Goal: Register for event/course

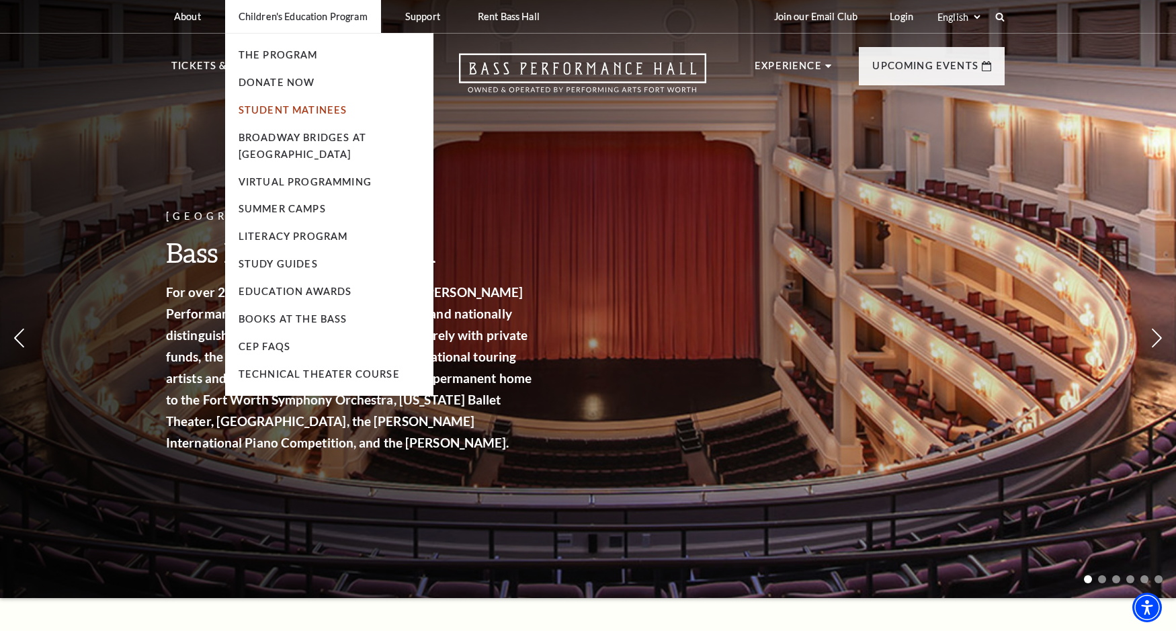
click at [272, 106] on link "Student Matinees" at bounding box center [293, 109] width 109 height 11
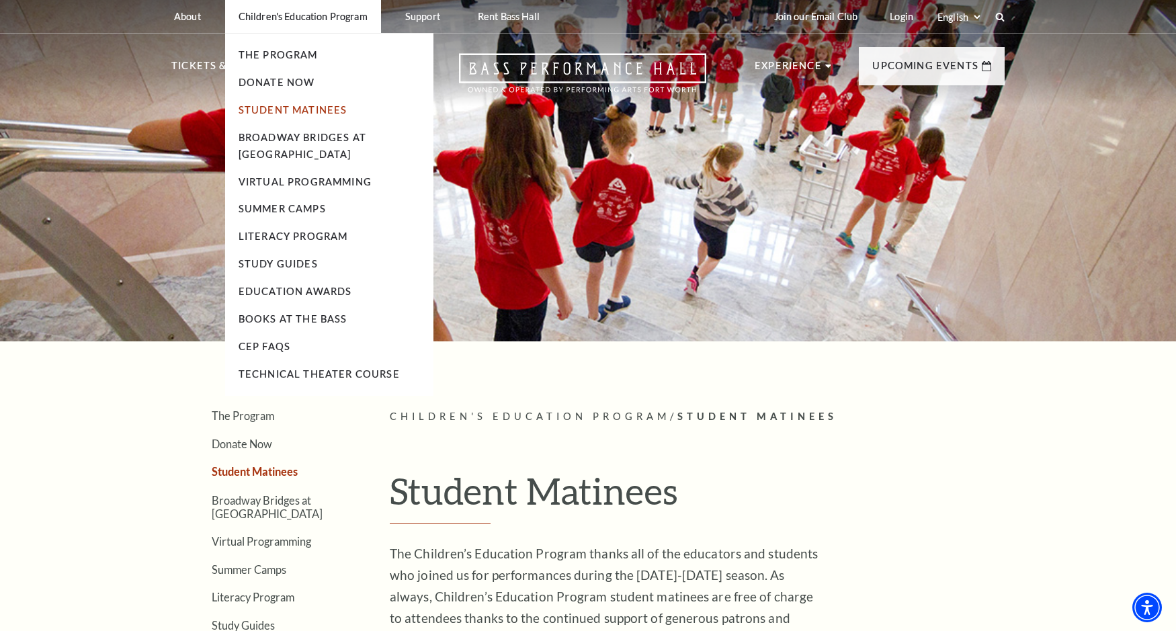
click at [291, 111] on link "Student Matinees" at bounding box center [293, 109] width 109 height 11
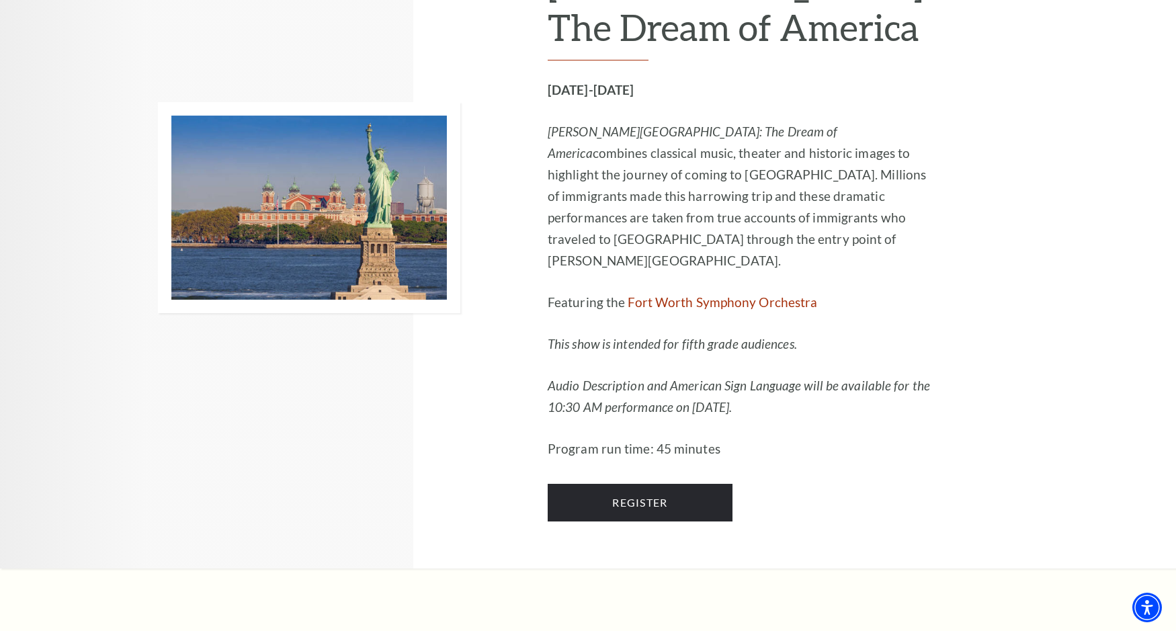
scroll to position [1546, 0]
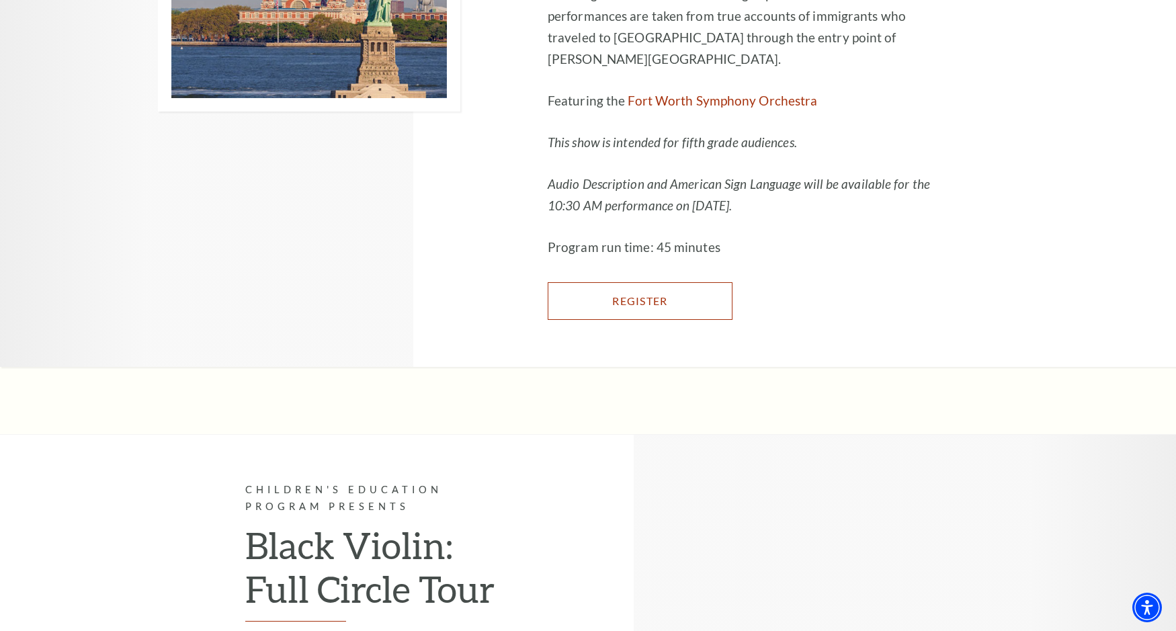
click at [710, 320] on link "Register" at bounding box center [640, 301] width 185 height 38
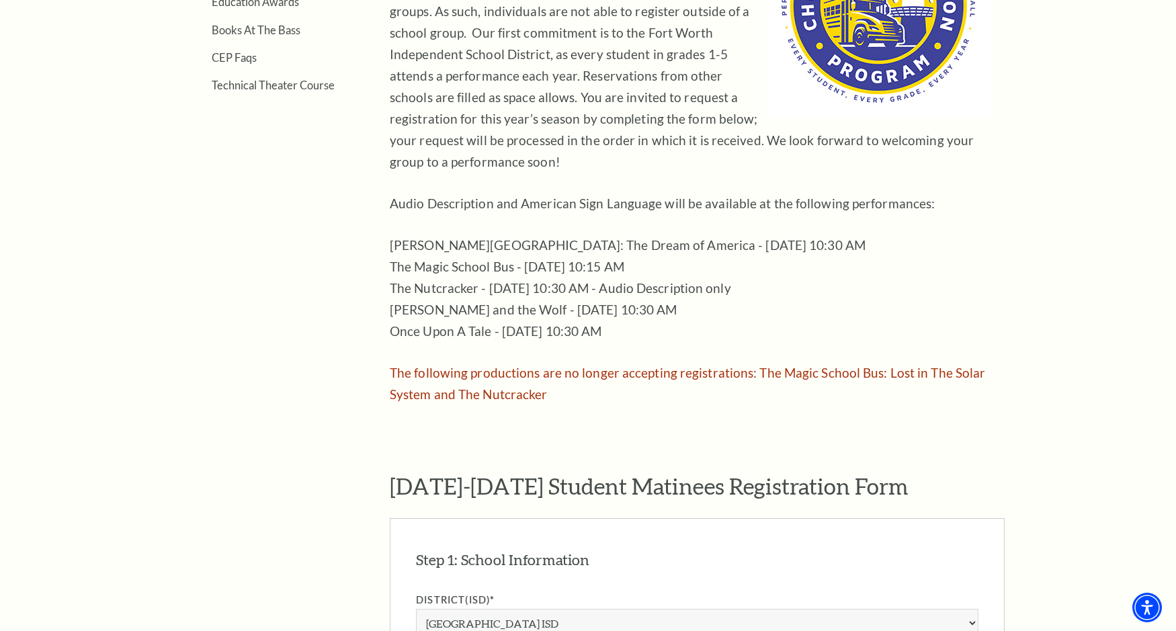
scroll to position [941, 0]
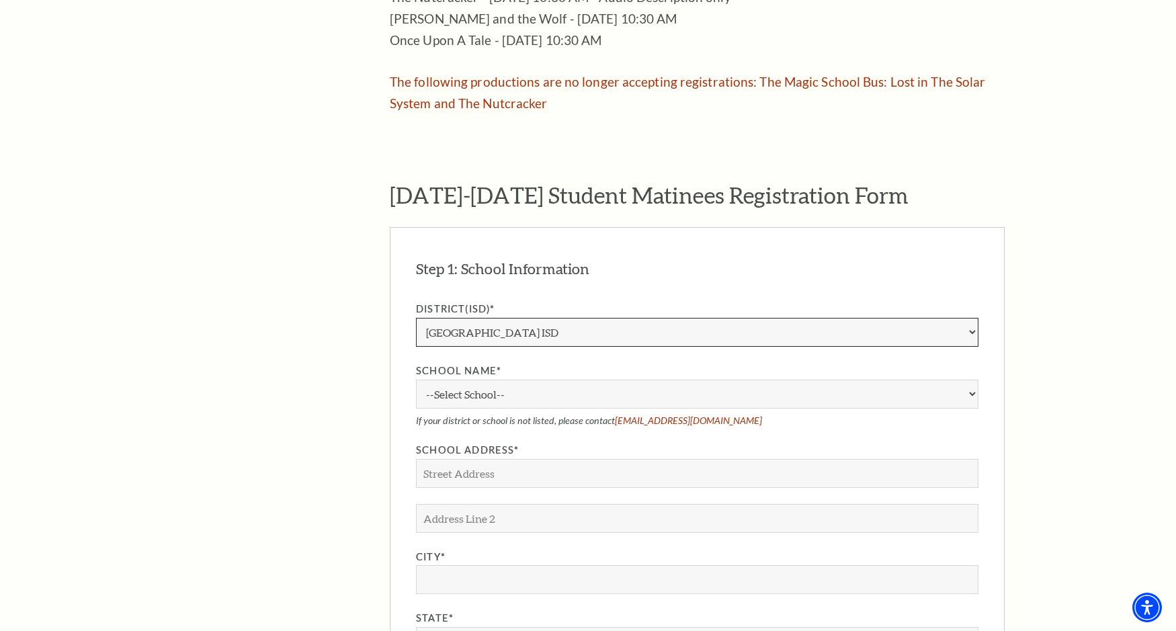
click at [601, 318] on select "Aledo ISD [PERSON_NAME] ISD [PERSON_NAME] ISD Arlington ISD Azle ISD [GEOGRAPHI…" at bounding box center [697, 332] width 562 height 29
select select "Charter"
click at [416, 318] on select "Aledo ISD [PERSON_NAME] ISD [PERSON_NAME] ISD Arlington ISD Azle ISD [GEOGRAPHI…" at bounding box center [697, 332] width 562 height 29
click at [565, 380] on select "--Select School-- [GEOGRAPHIC_DATA] [GEOGRAPHIC_DATA] [GEOGRAPHIC_DATA] [GEOGRA…" at bounding box center [697, 394] width 562 height 29
click at [466, 318] on select "Aledo ISD [PERSON_NAME] ISD [PERSON_NAME] ISD Arlington ISD Azle ISD [GEOGRAPHI…" at bounding box center [697, 332] width 562 height 29
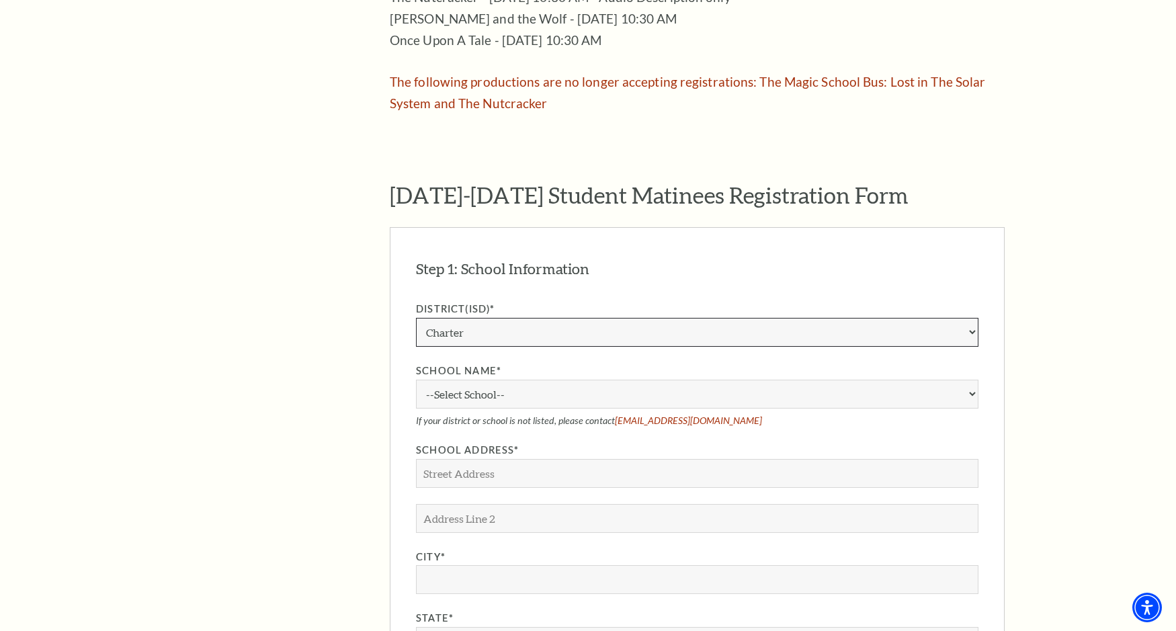
click at [466, 318] on select "Aledo ISD [PERSON_NAME] ISD [PERSON_NAME] ISD Arlington ISD Azle ISD [GEOGRAPHI…" at bounding box center [697, 332] width 562 height 29
click at [470, 380] on select "--Select School-- [GEOGRAPHIC_DATA] [GEOGRAPHIC_DATA] [GEOGRAPHIC_DATA] [GEOGRA…" at bounding box center [697, 394] width 562 height 29
select select "311757"
click at [416, 380] on select "--Select School-- [GEOGRAPHIC_DATA] [GEOGRAPHIC_DATA] [GEOGRAPHIC_DATA] [GEOGRA…" at bounding box center [697, 394] width 562 height 29
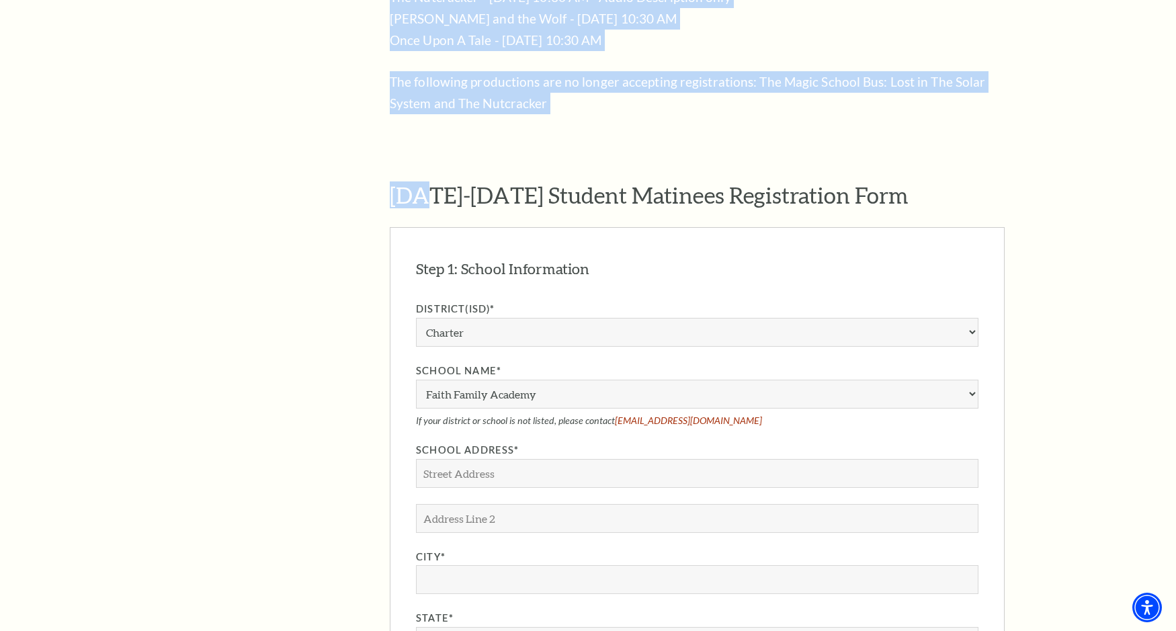
drag, startPoint x: 338, startPoint y: 118, endPoint x: 453, endPoint y: 185, distance: 133.1
click at [453, 185] on div "The Program Donate Now Student Matinees Broadway Bridges at [GEOGRAPHIC_DATA] V…" at bounding box center [587, 371] width 833 height 1807
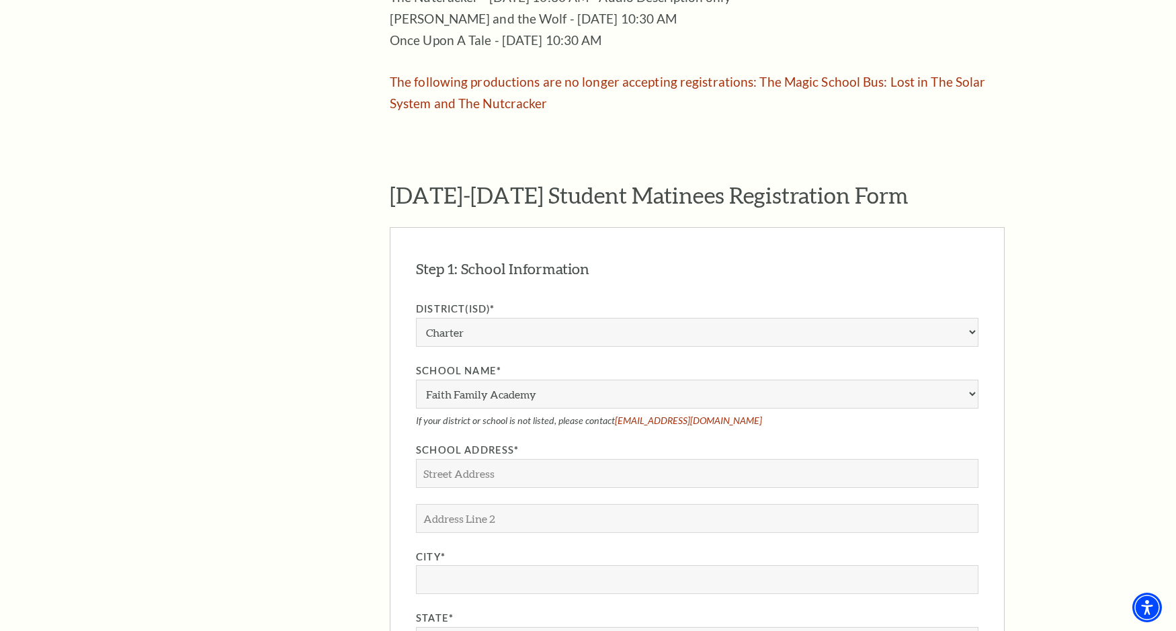
drag, startPoint x: 453, startPoint y: 185, endPoint x: 318, endPoint y: 111, distance: 154.3
click at [318, 111] on aside "The Program Donate Now Student Matinees Broadway Bridges at [GEOGRAPHIC_DATA] V…" at bounding box center [260, 371] width 178 height 1807
